Goal: Obtain resource: Download file/media

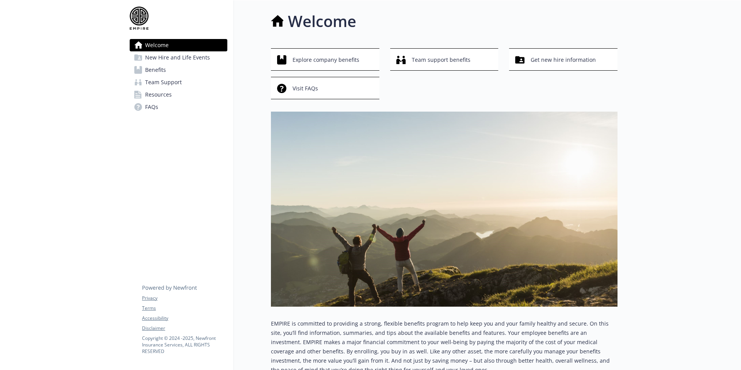
drag, startPoint x: 159, startPoint y: 72, endPoint x: 146, endPoint y: 60, distance: 17.5
click at [159, 72] on span "Benefits" at bounding box center [155, 70] width 21 height 12
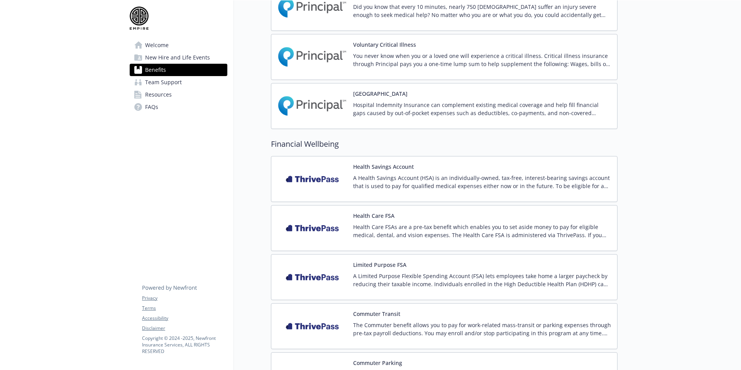
scroll to position [992, 0]
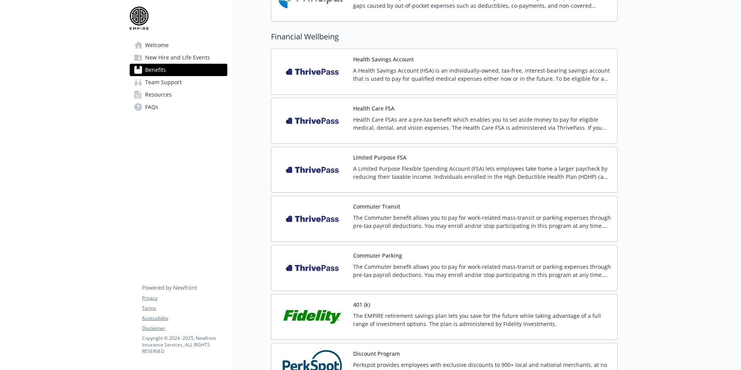
click at [398, 204] on button "Commuter Transit" at bounding box center [376, 206] width 47 height 8
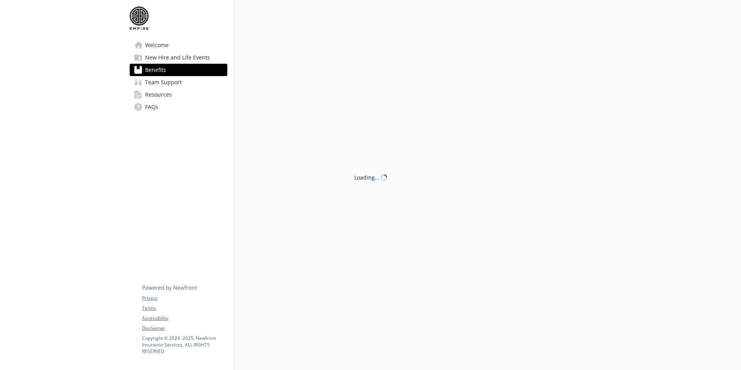
scroll to position [1086, 0]
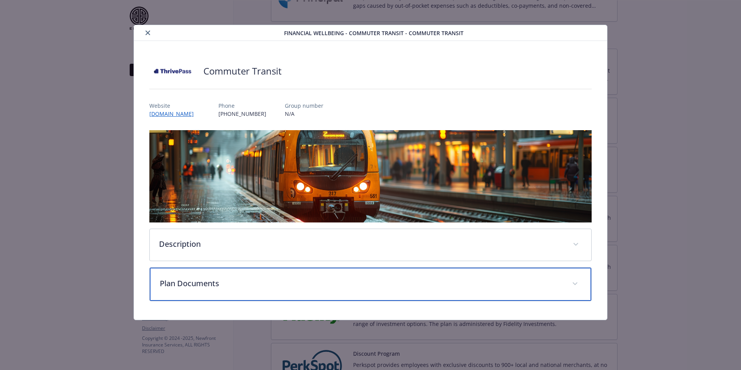
click at [222, 283] on p "Plan Documents" at bounding box center [361, 283] width 403 height 12
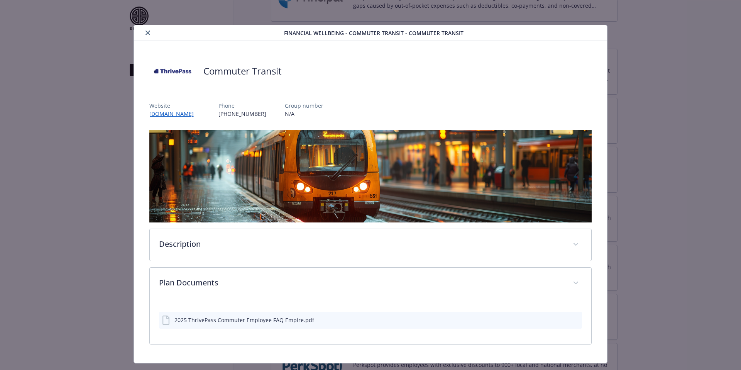
click at [291, 323] on div "2025 ThrivePass Commuter Employee FAQ Empire.pdf" at bounding box center [238, 319] width 152 height 9
click at [559, 317] on icon "download file" at bounding box center [562, 319] width 6 height 6
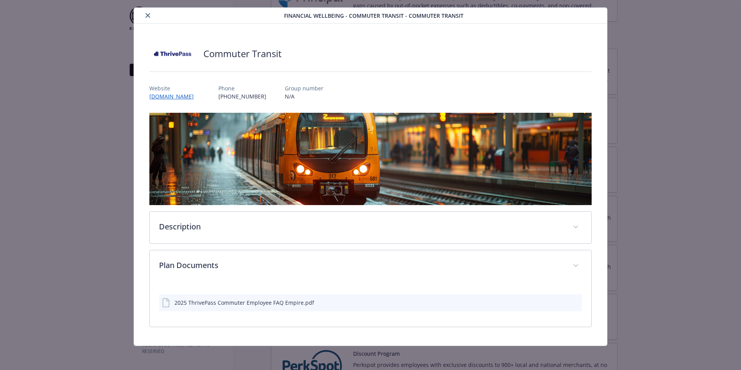
scroll to position [0, 0]
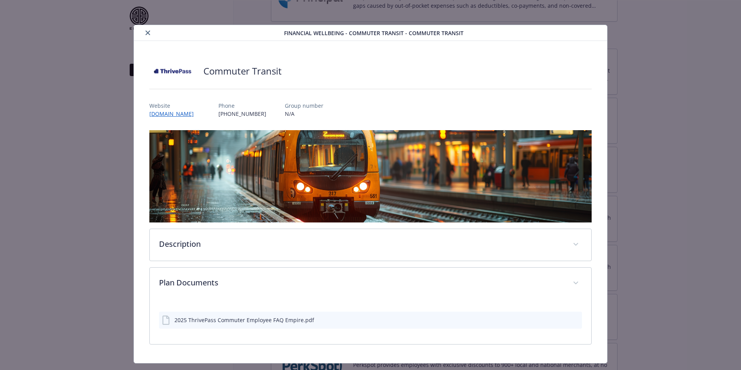
click at [147, 35] on icon "close" at bounding box center [147, 32] width 5 height 5
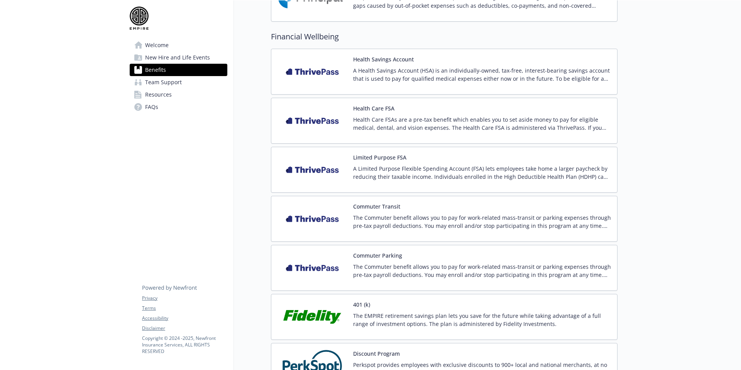
click at [166, 97] on span "Resources" at bounding box center [158, 94] width 27 height 12
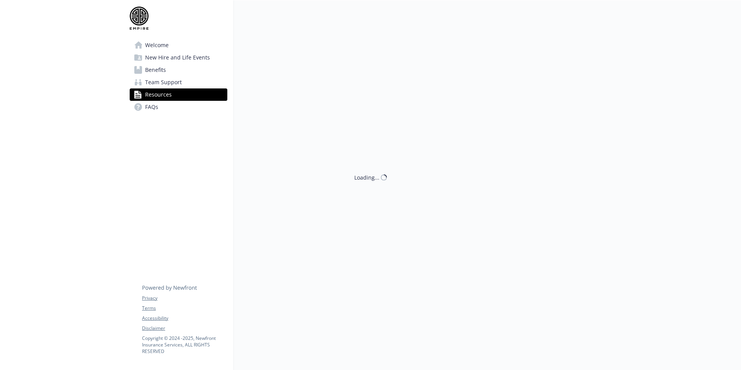
scroll to position [1086, 0]
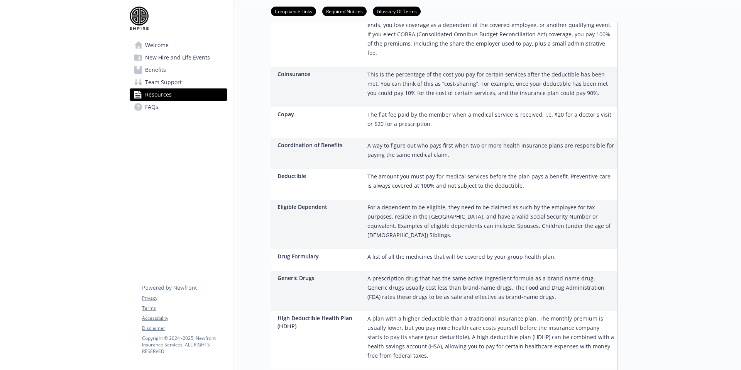
click at [166, 81] on span "Team Support" at bounding box center [163, 82] width 37 height 12
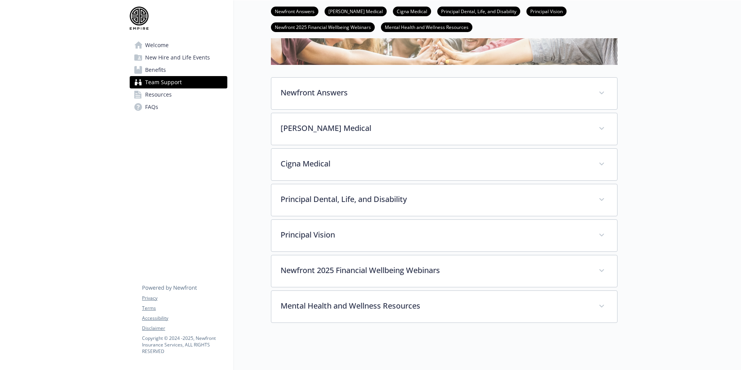
scroll to position [90, 0]
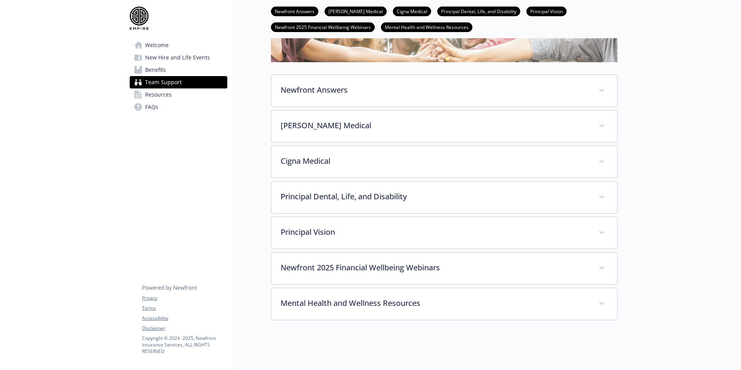
click at [153, 92] on span "Resources" at bounding box center [158, 94] width 27 height 12
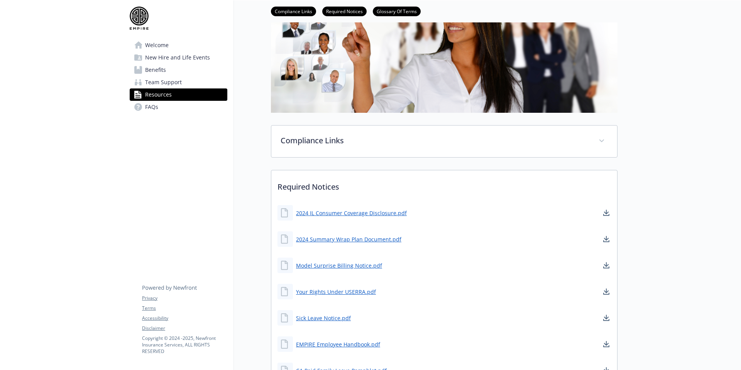
click at [157, 109] on span "FAQs" at bounding box center [151, 107] width 13 height 12
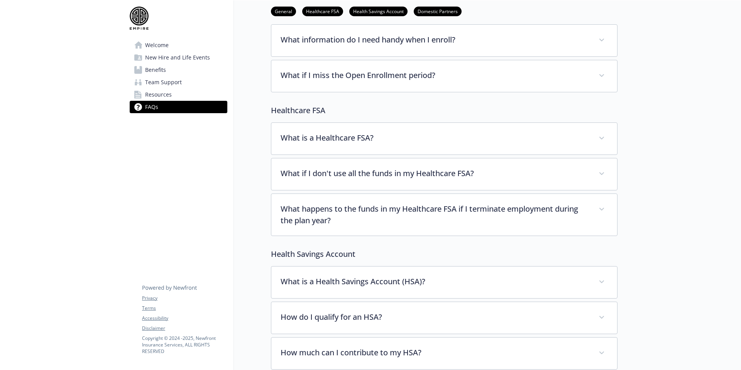
scroll to position [149, 0]
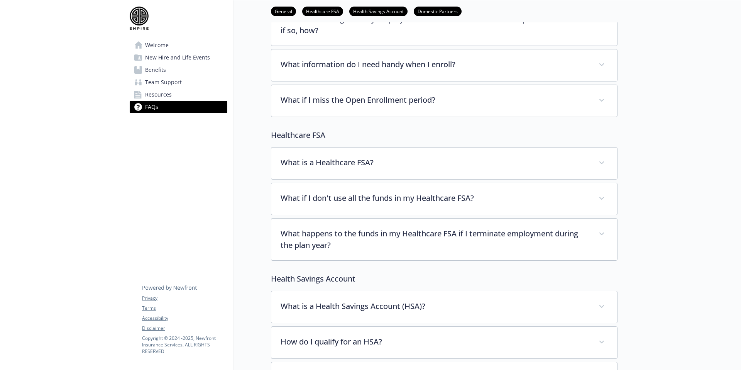
click at [154, 45] on span "Welcome" at bounding box center [157, 45] width 24 height 12
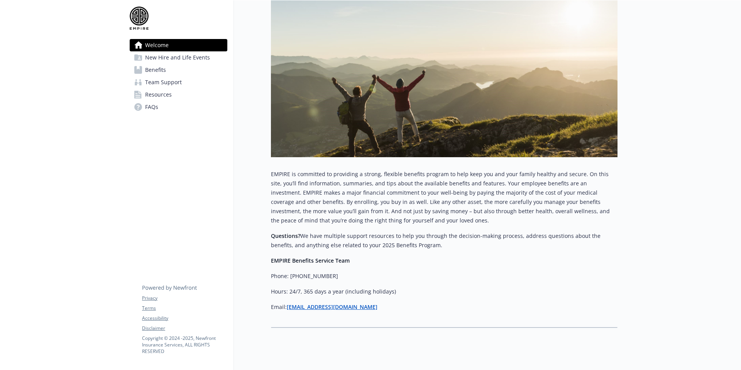
click at [161, 70] on span "Benefits" at bounding box center [155, 70] width 21 height 12
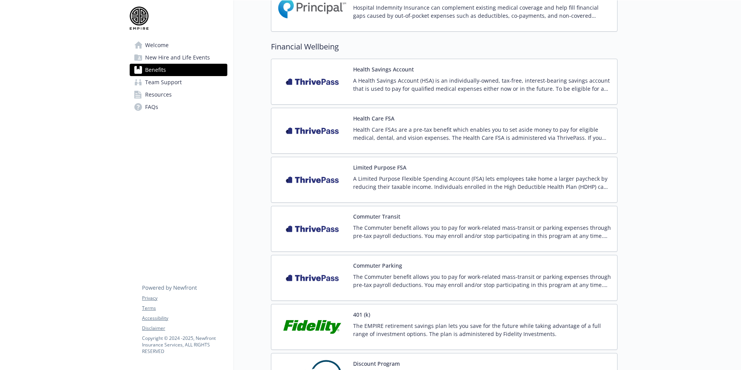
scroll to position [1087, 0]
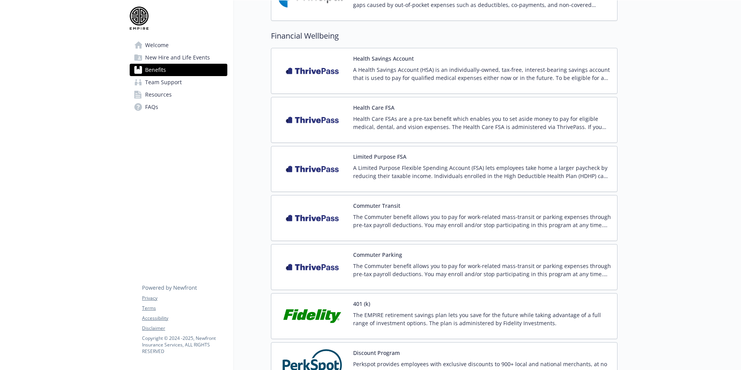
click at [361, 218] on p "The Commuter benefit allows you to pay for work-related mass-transit or parking…" at bounding box center [482, 221] width 258 height 16
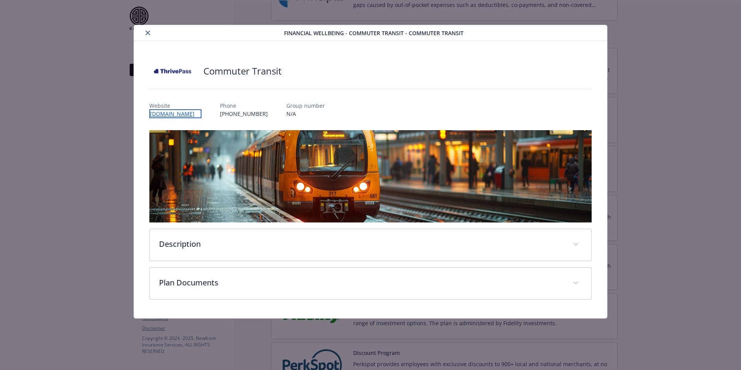
click at [163, 111] on link "[DOMAIN_NAME]" at bounding box center [175, 113] width 52 height 9
